Goal: Check status

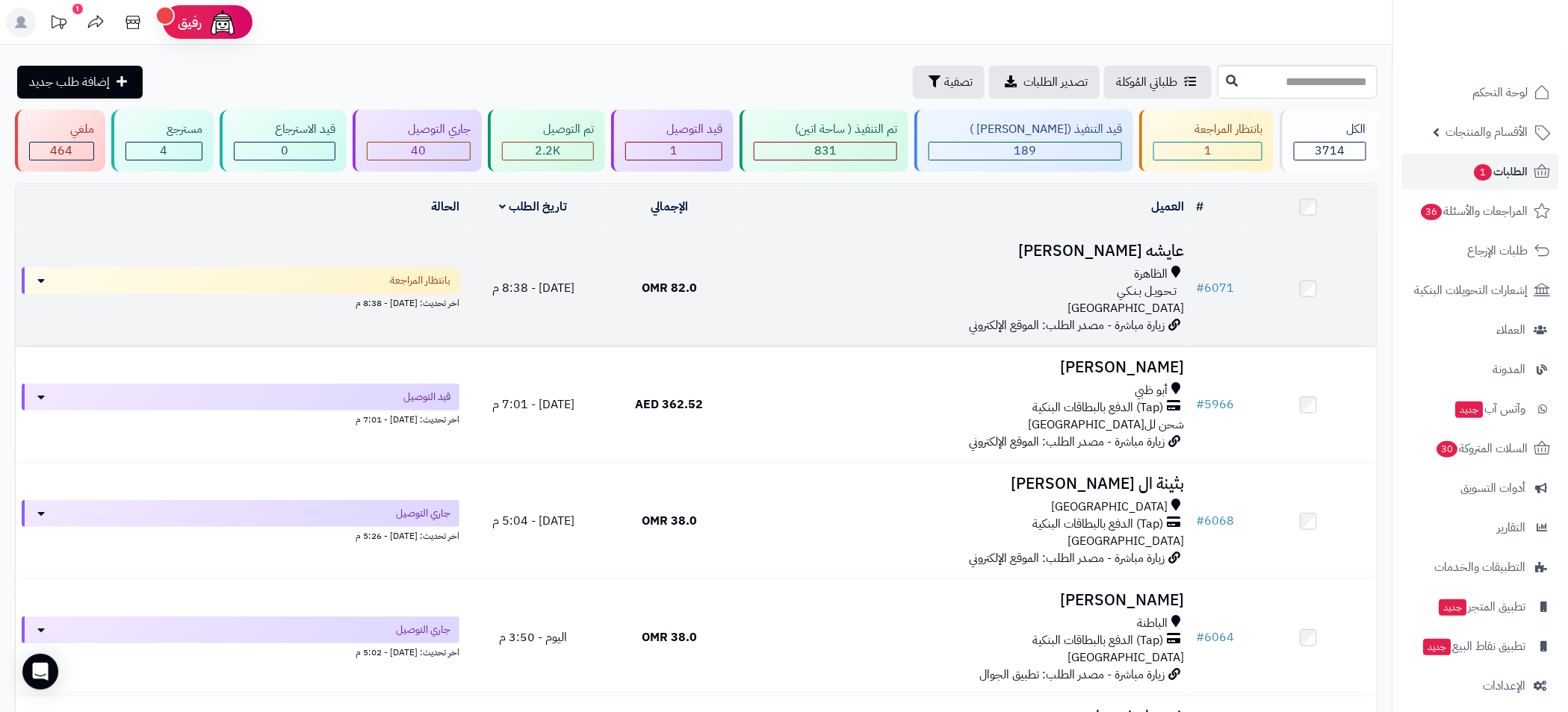
click at [901, 265] on div "الظاهرة" at bounding box center [963, 273] width 441 height 17
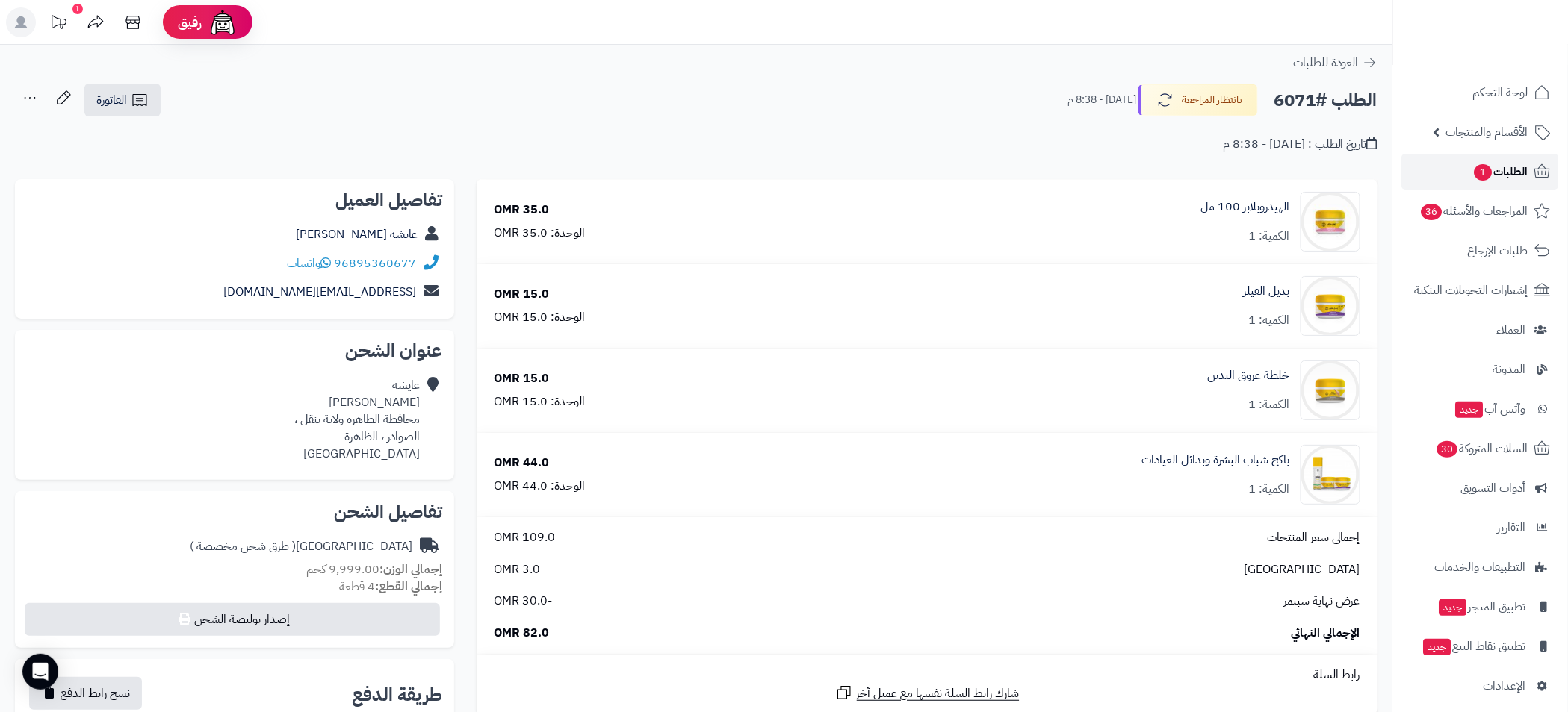
click at [1510, 166] on span "الطلبات 1" at bounding box center [1500, 171] width 55 height 21
